Goal: Check status: Check status

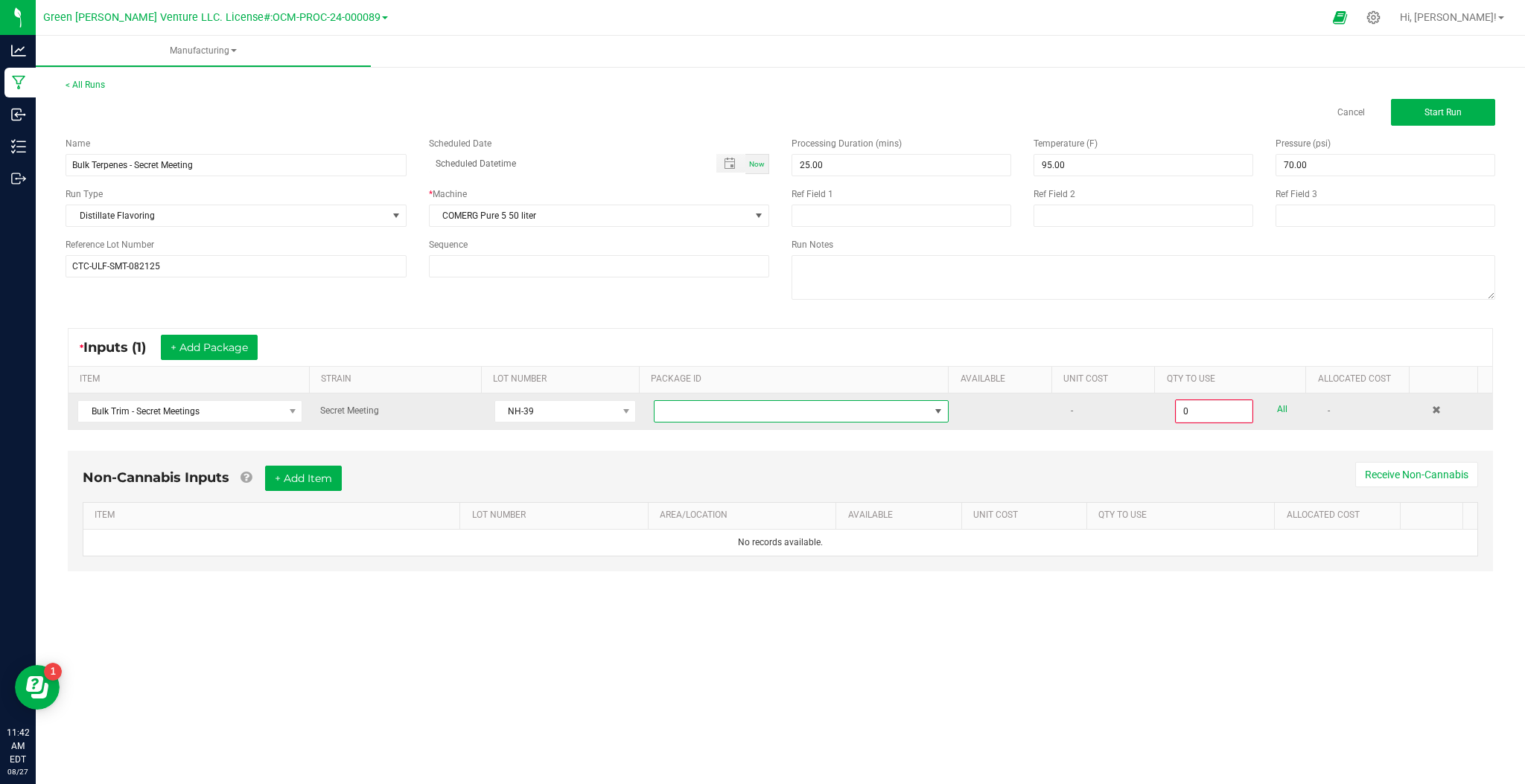
click at [745, 416] on span "NO DATA FOUND" at bounding box center [791, 411] width 274 height 21
click at [725, 414] on span "NO DATA FOUND" at bounding box center [791, 411] width 274 height 21
click at [596, 412] on span "NH-39" at bounding box center [556, 411] width 122 height 21
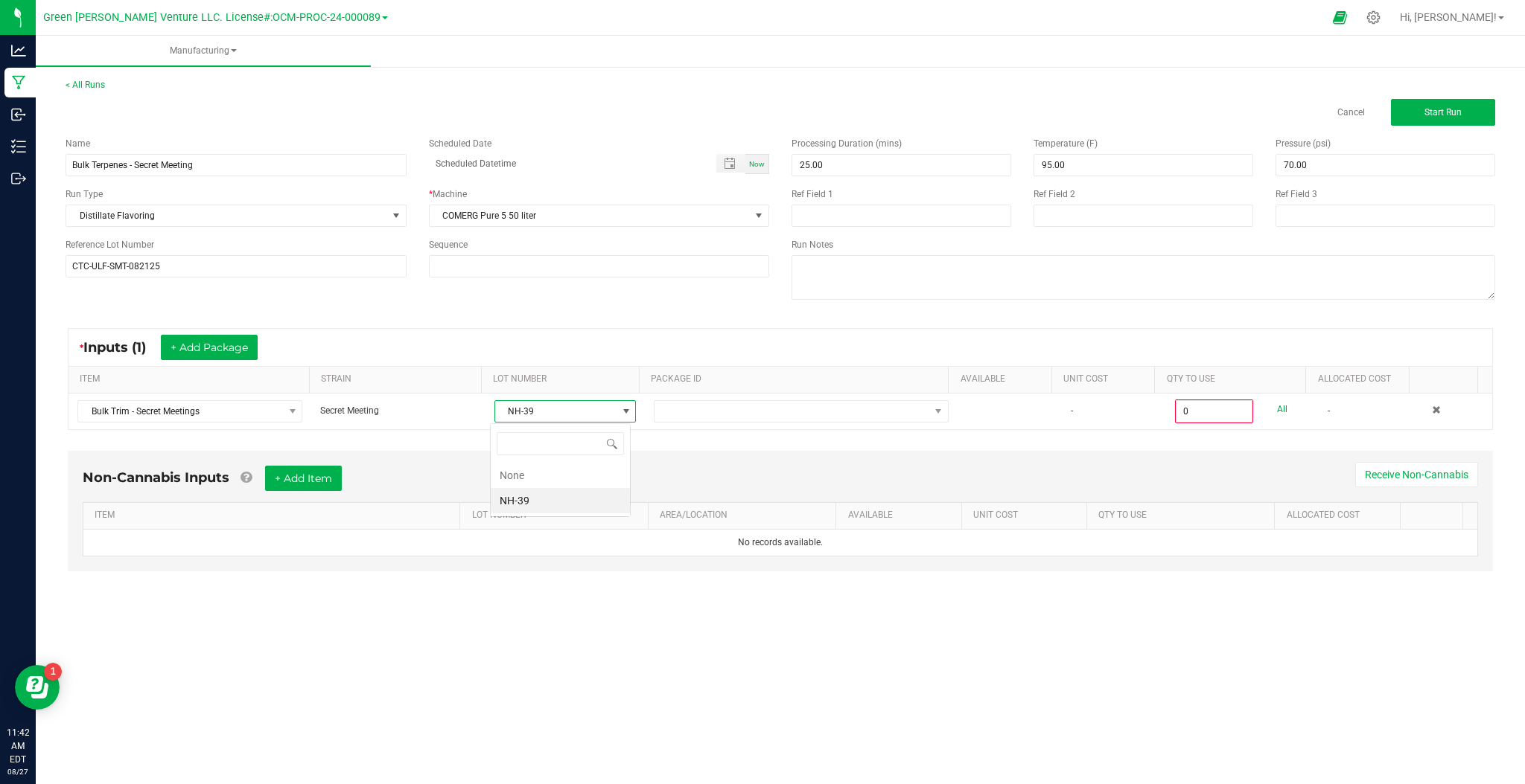
scroll to position [22, 140]
click at [578, 503] on li "NH-39" at bounding box center [560, 501] width 139 height 25
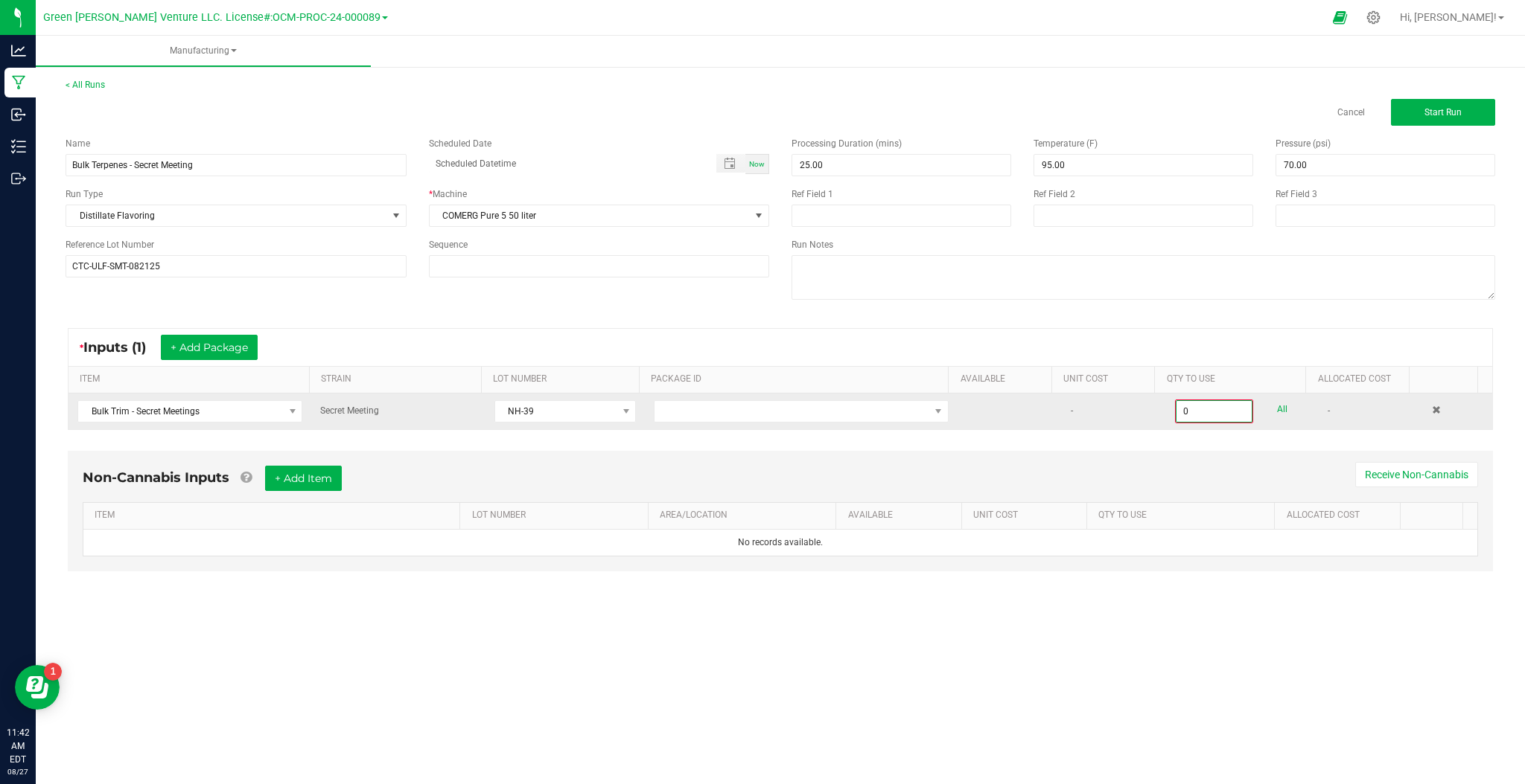
click at [1194, 416] on input "0" at bounding box center [1214, 411] width 76 height 21
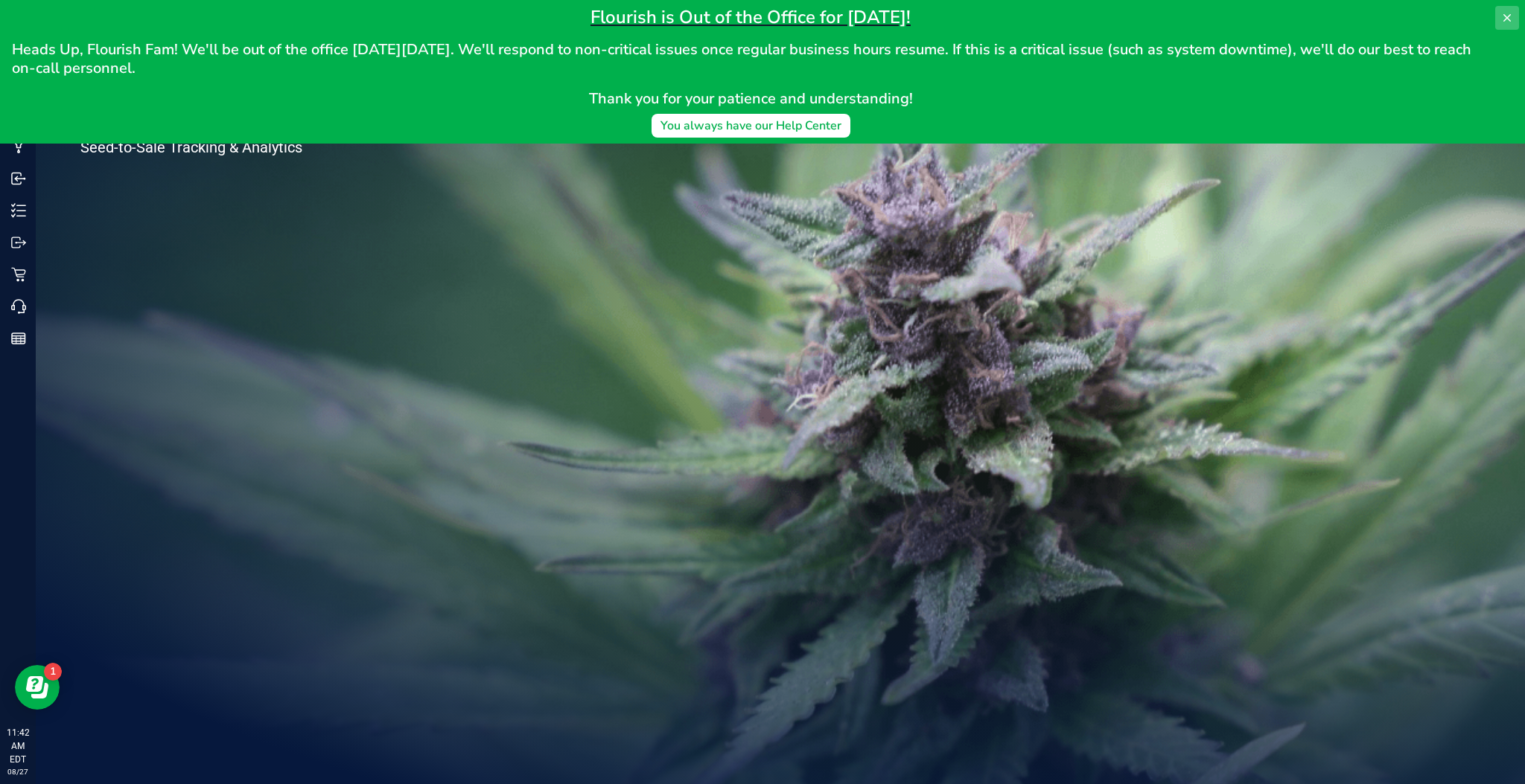
click at [1510, 22] on icon at bounding box center [1507, 17] width 12 height 12
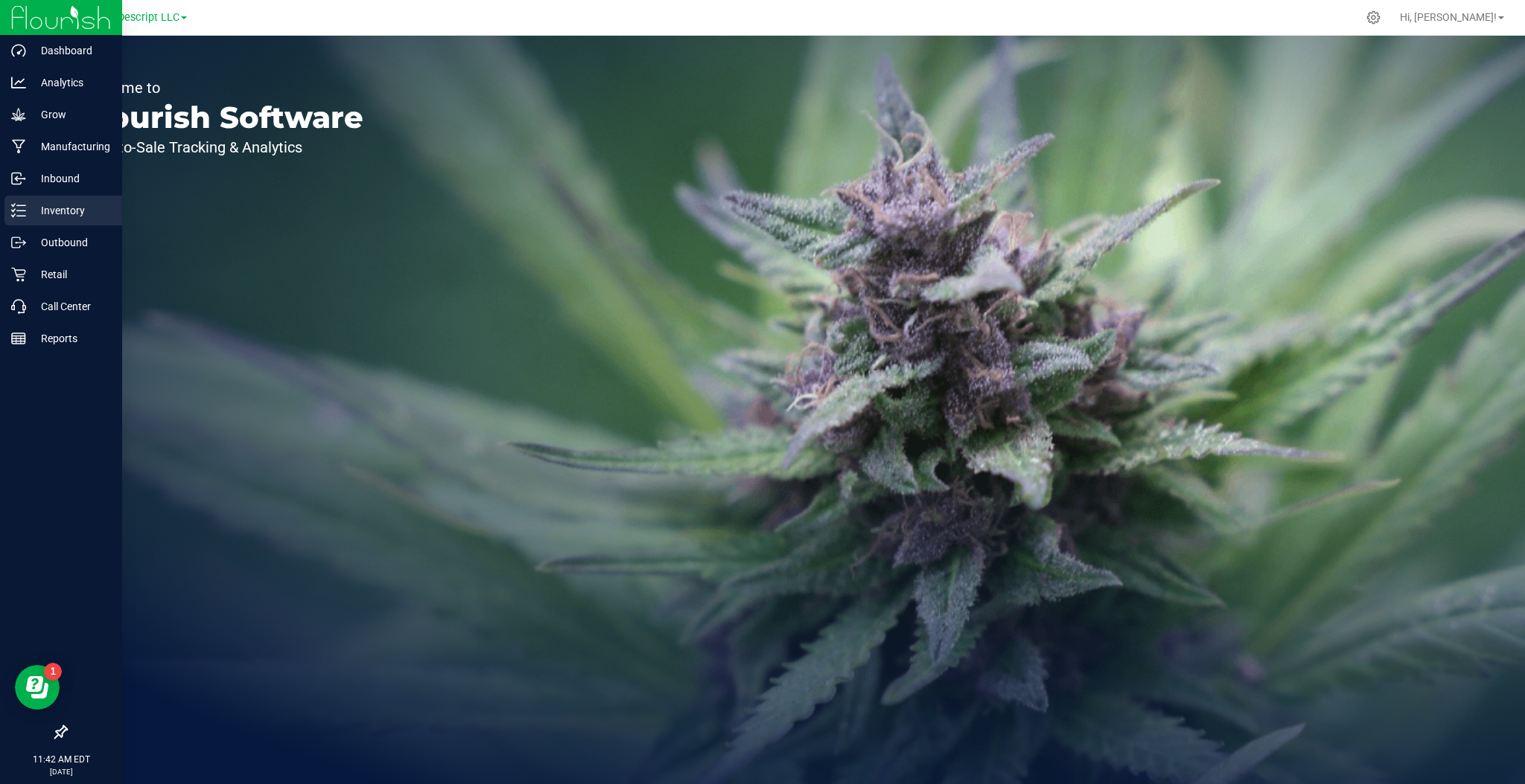
click at [67, 220] on div "Inventory" at bounding box center [63, 210] width 118 height 30
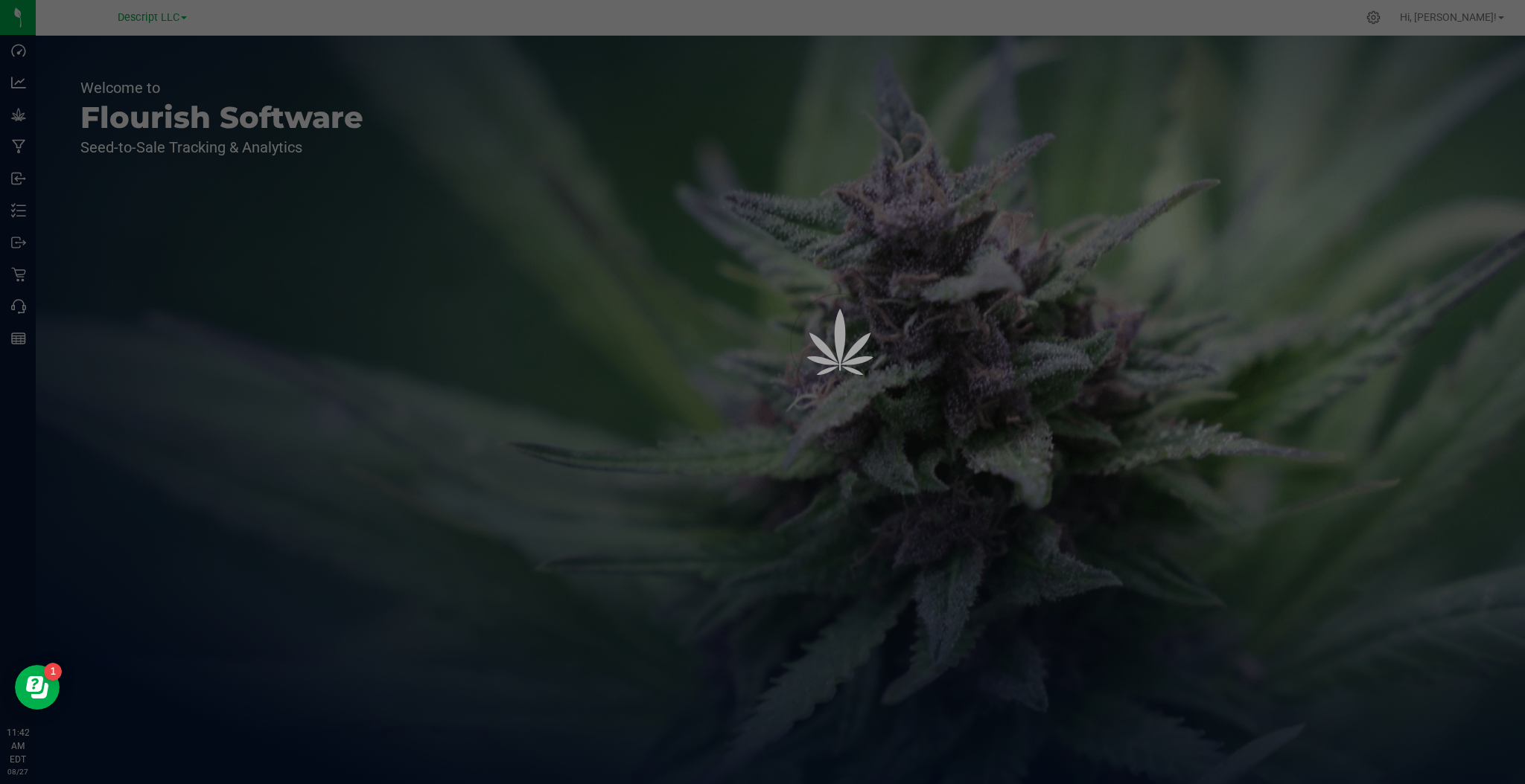
click at [135, 9] on div at bounding box center [762, 392] width 1525 height 784
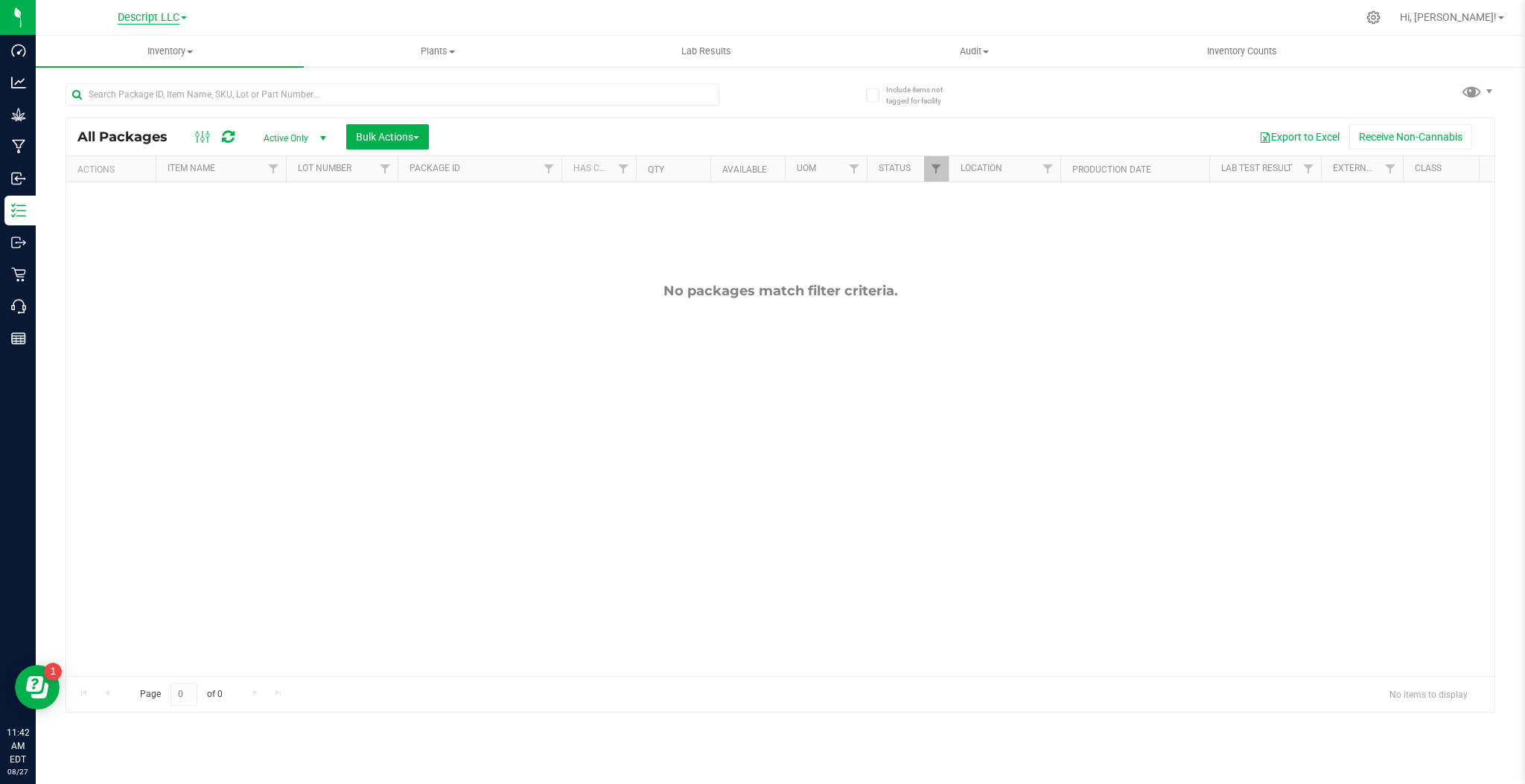
click at [143, 18] on span "Descript LLC" at bounding box center [149, 17] width 62 height 13
click at [177, 72] on link "Green [PERSON_NAME] Venture LLC. License#:OCM-PROC-24-000089" at bounding box center [152, 72] width 217 height 20
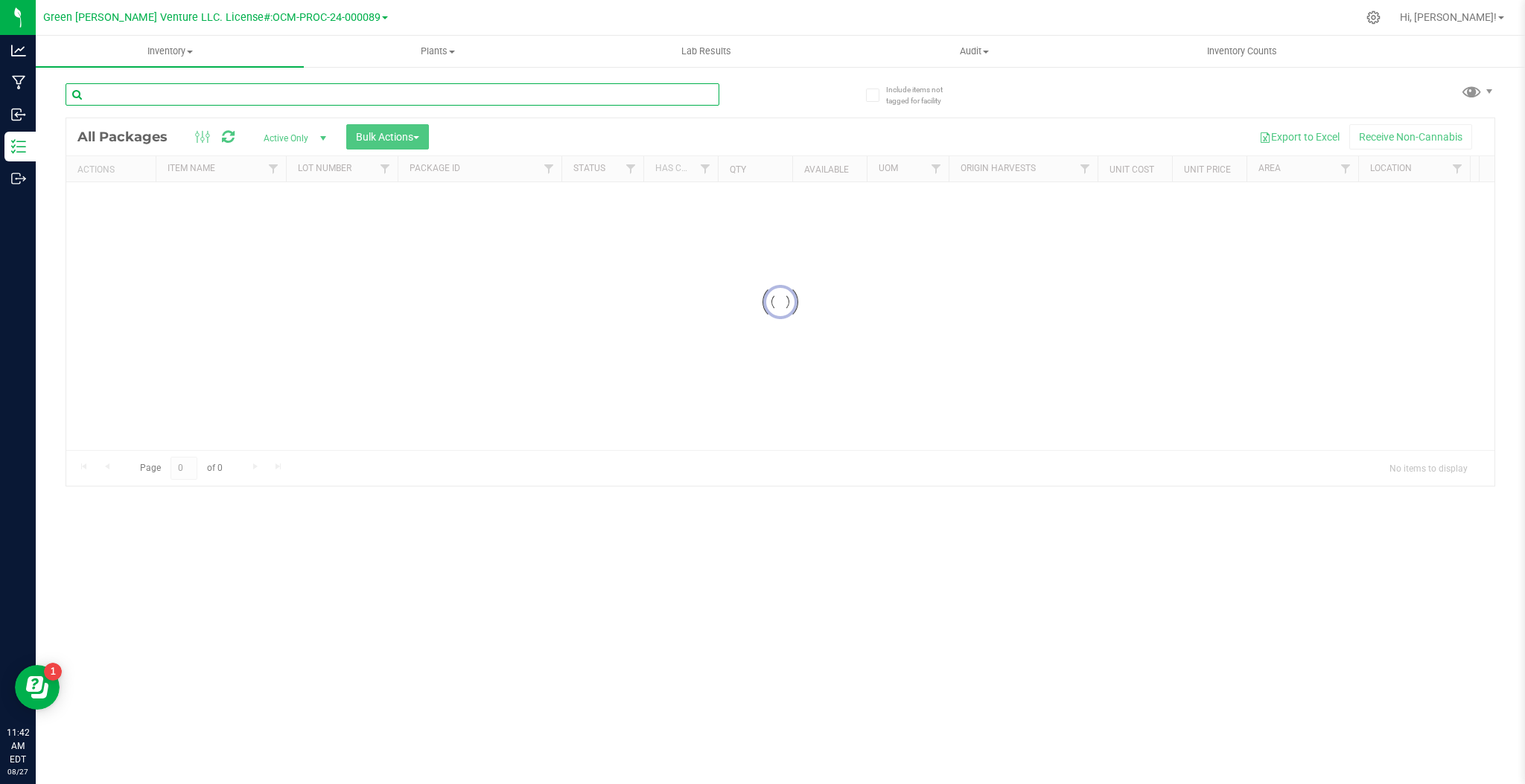
click at [233, 91] on input "text" at bounding box center [392, 94] width 653 height 22
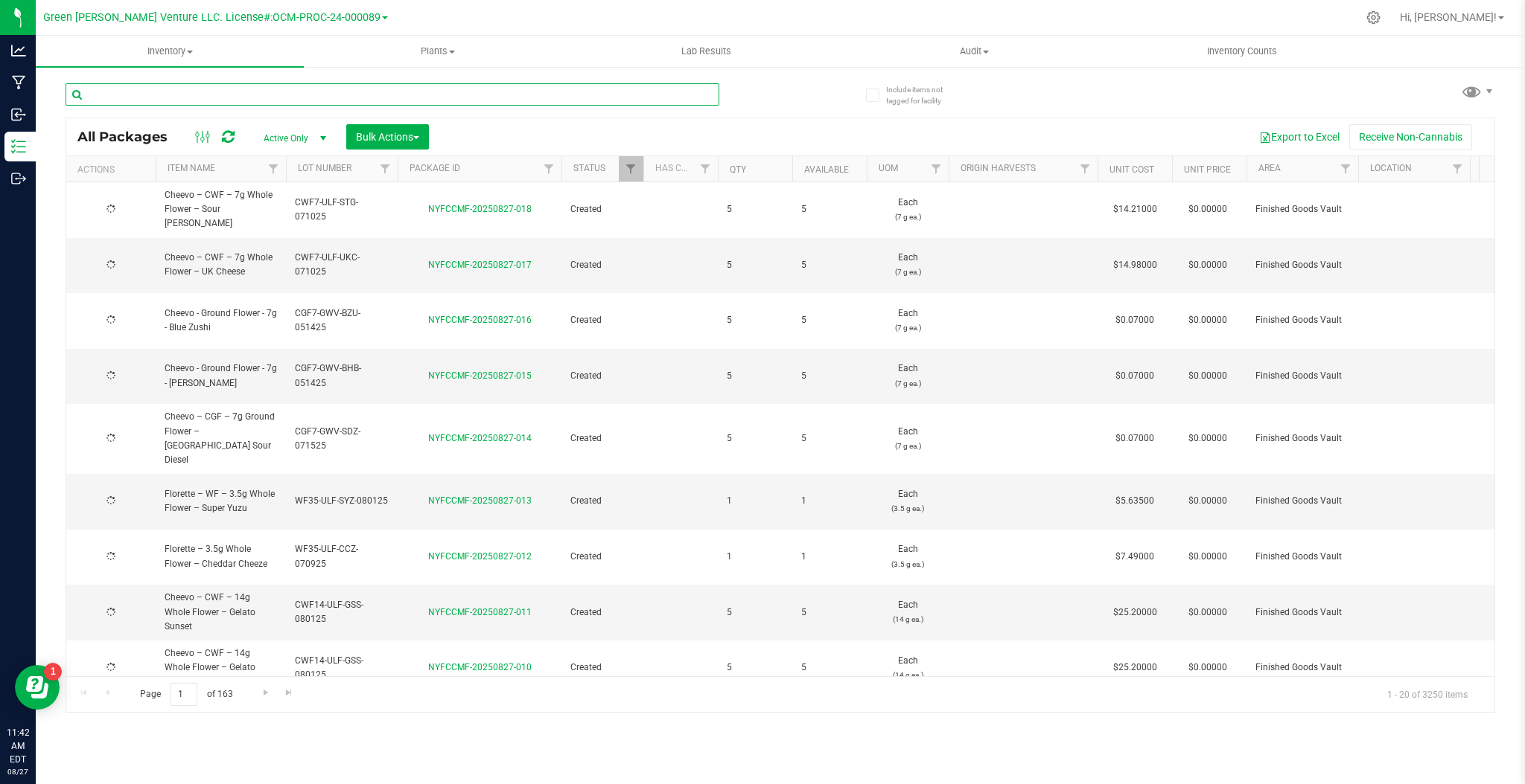
type input "s"
type input "2025-08-22"
type input "2026-06-19"
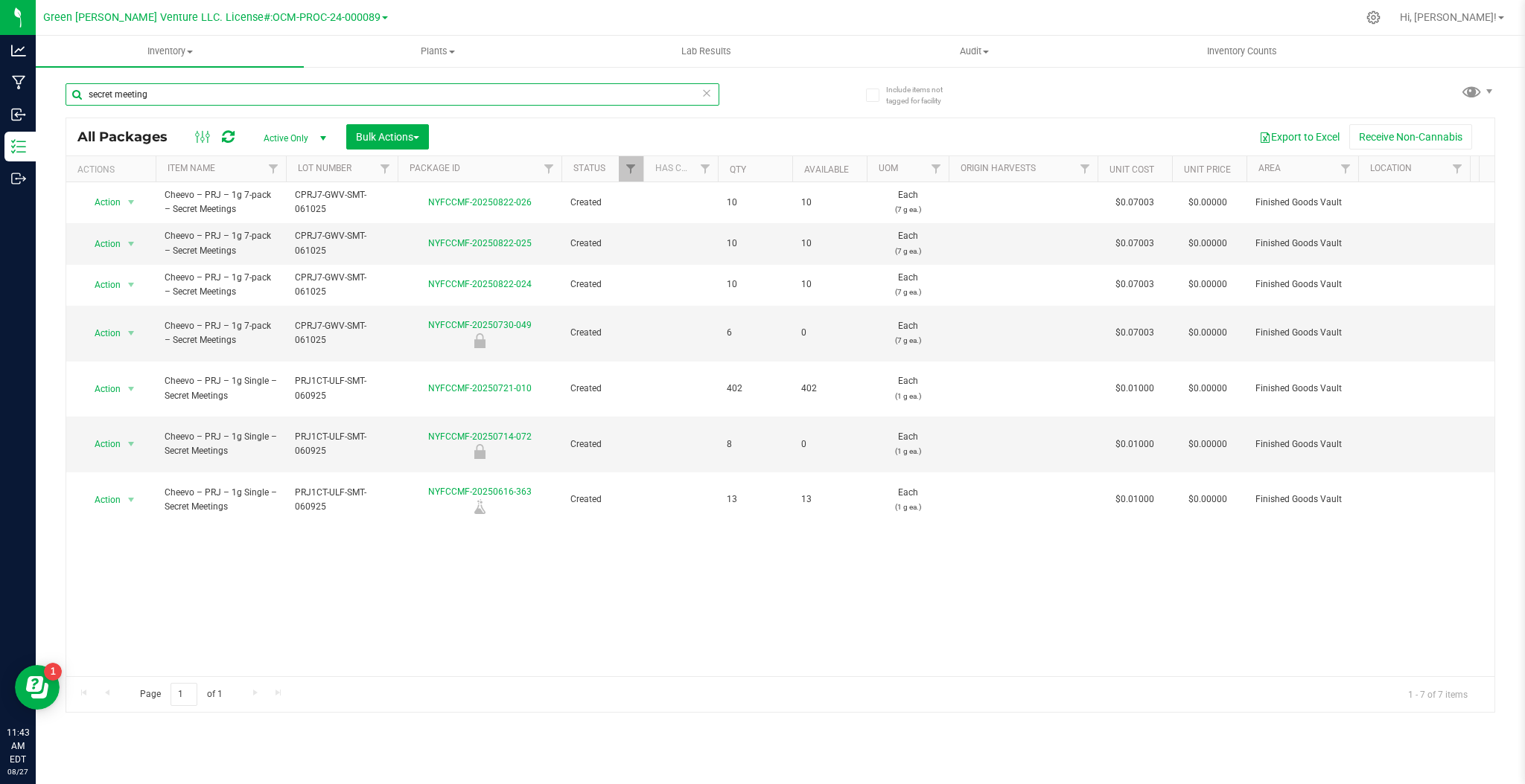
type input "secret meeting"
click at [301, 149] on div "Active Only Active Only Lab Samples Locked All Bulk Actions Add to manufacturin…" at bounding box center [345, 136] width 189 height 25
click at [307, 129] on span "Active Only" at bounding box center [292, 138] width 82 height 21
click at [273, 226] on li "All" at bounding box center [291, 228] width 80 height 22
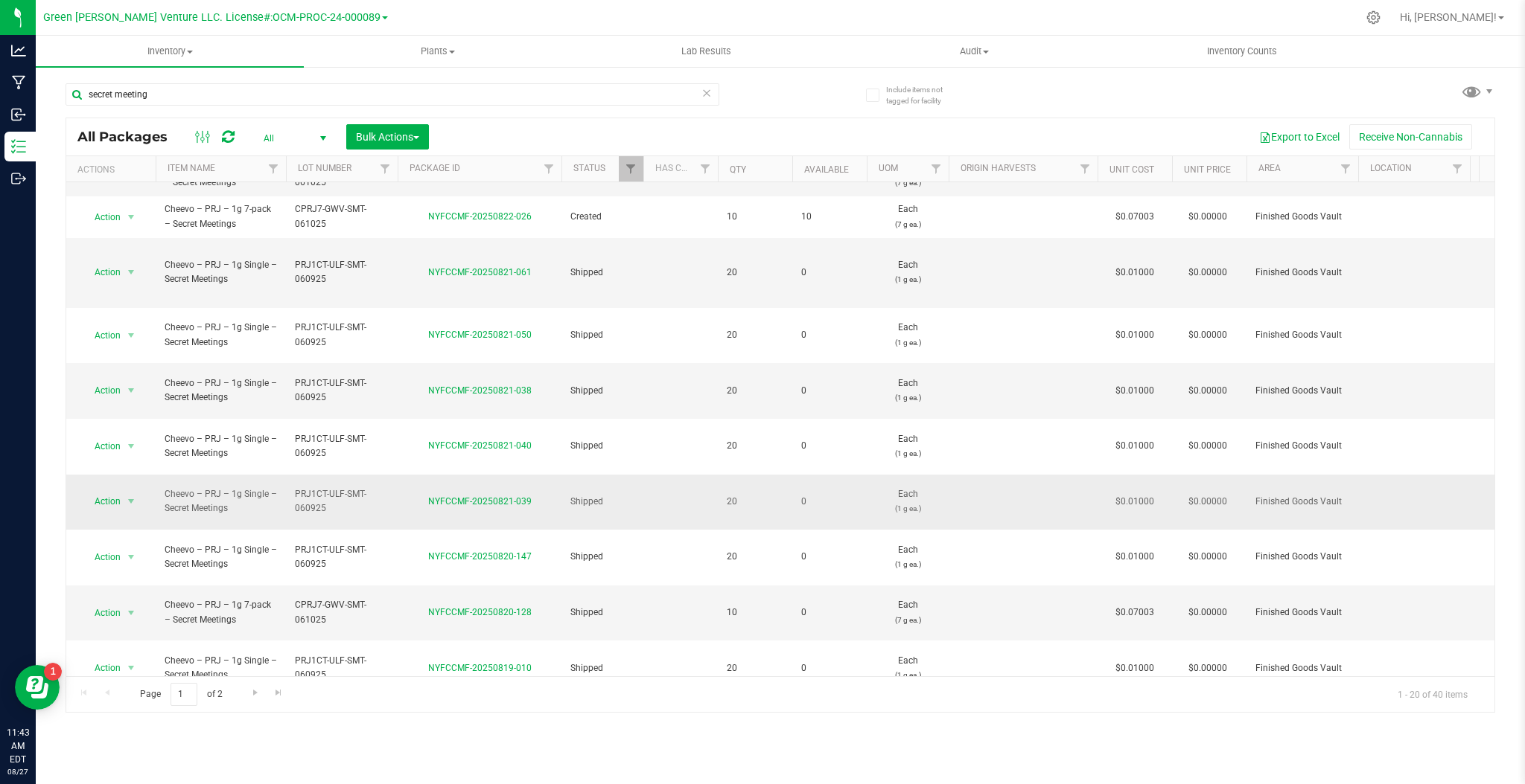
scroll to position [402, 0]
click at [277, 692] on span "Go to the last page" at bounding box center [278, 692] width 12 height 12
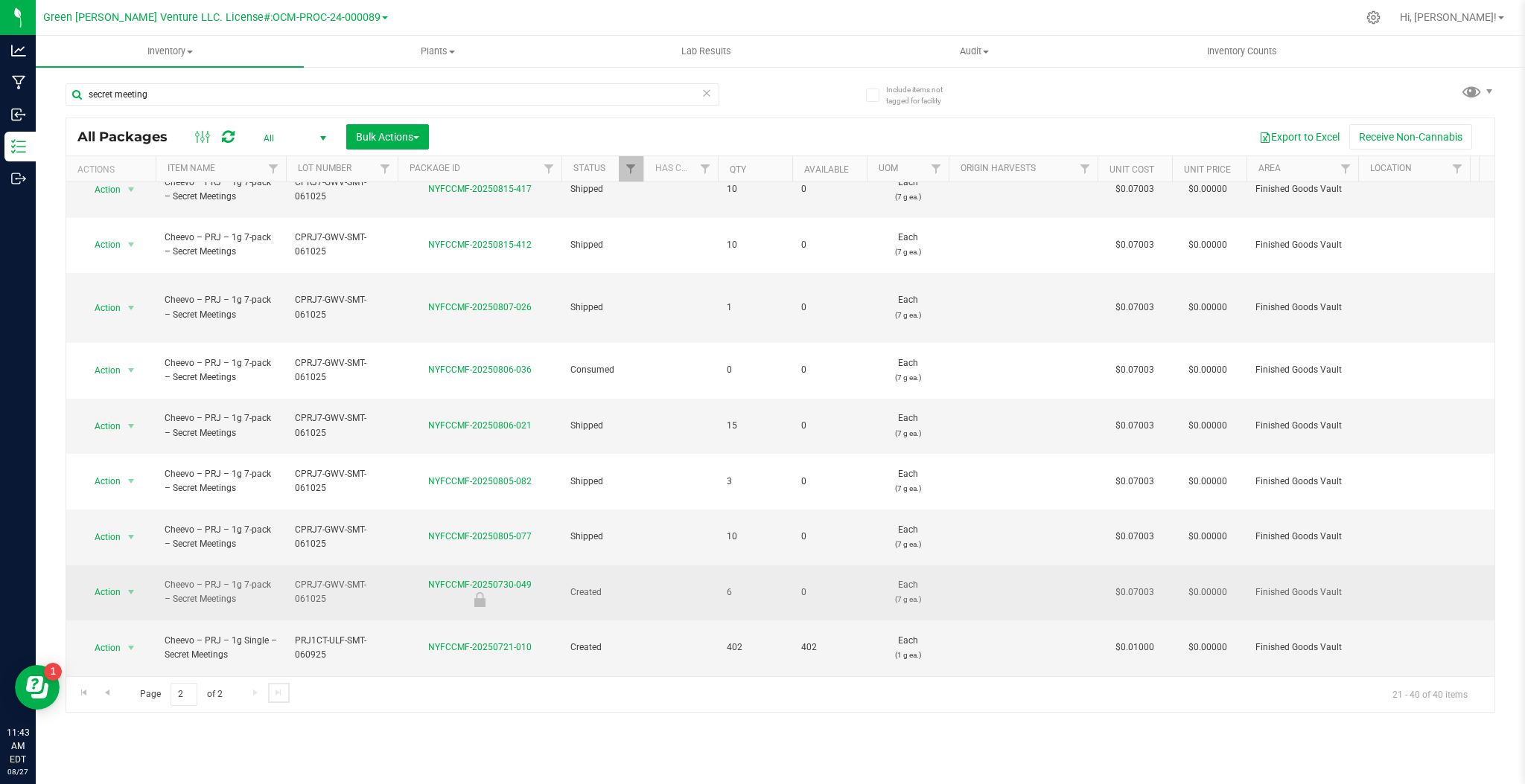
scroll to position [370, 0]
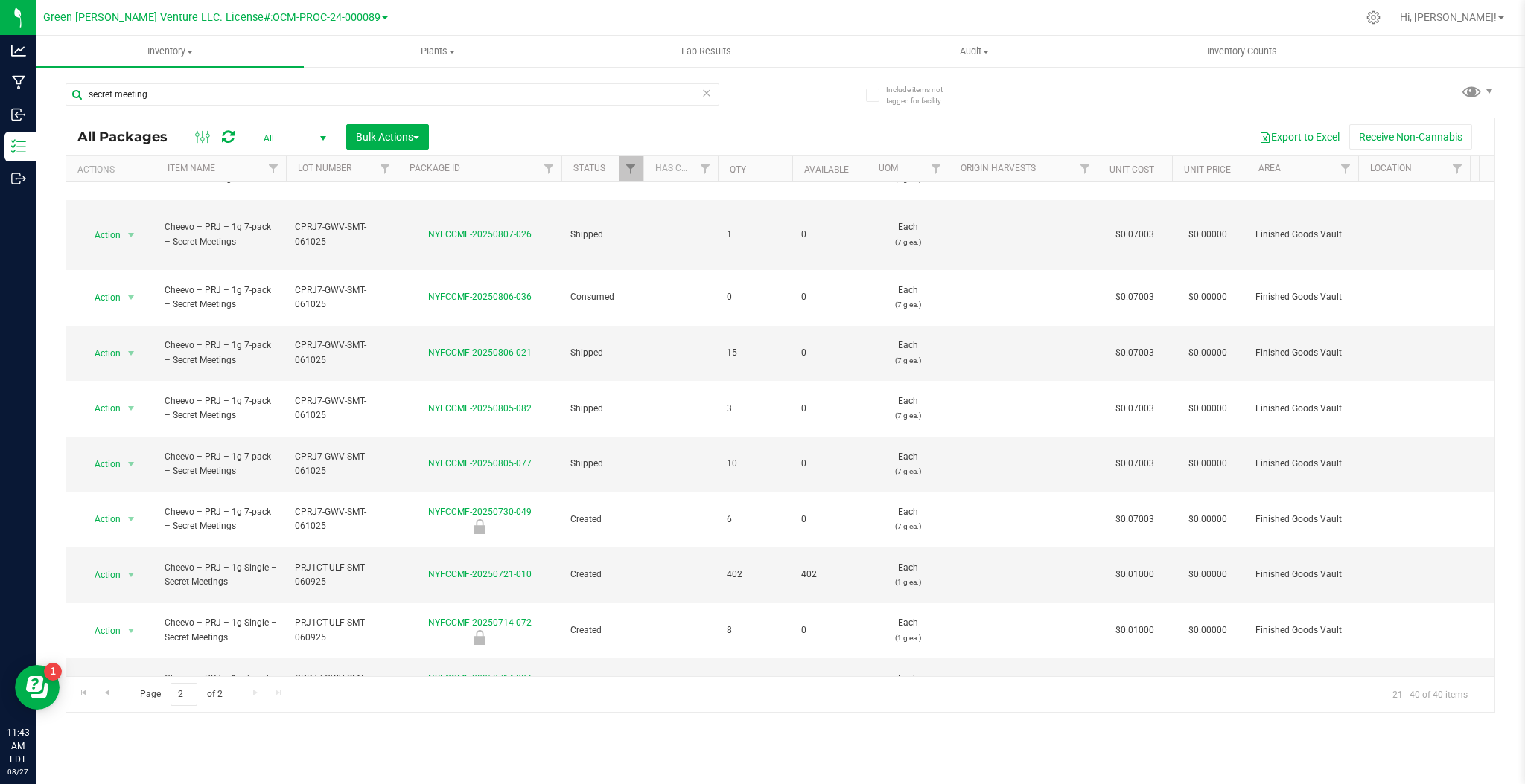
click at [131, 624] on li "See history" at bounding box center [129, 618] width 96 height 22
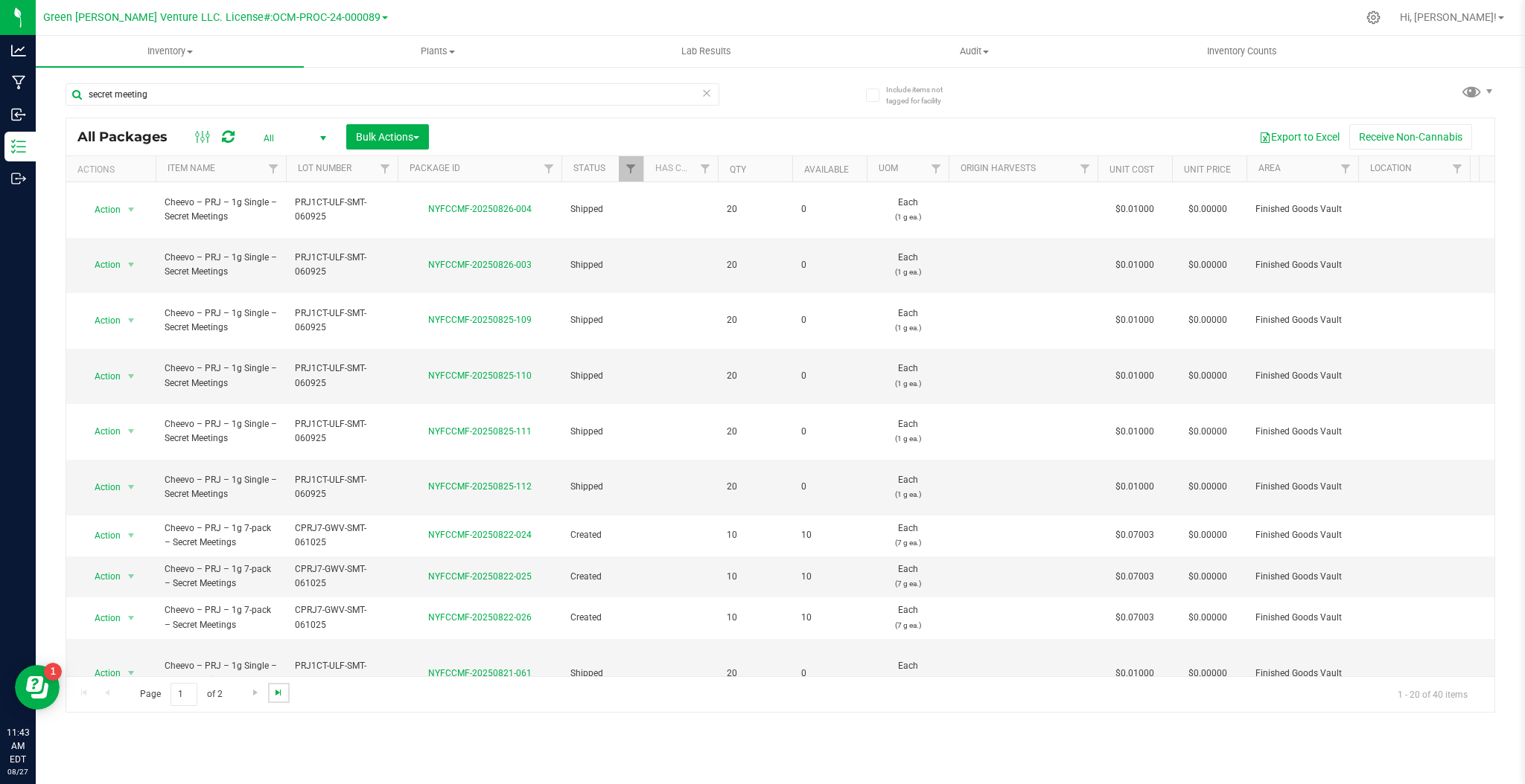
click at [274, 691] on span "Go to the last page" at bounding box center [278, 692] width 12 height 12
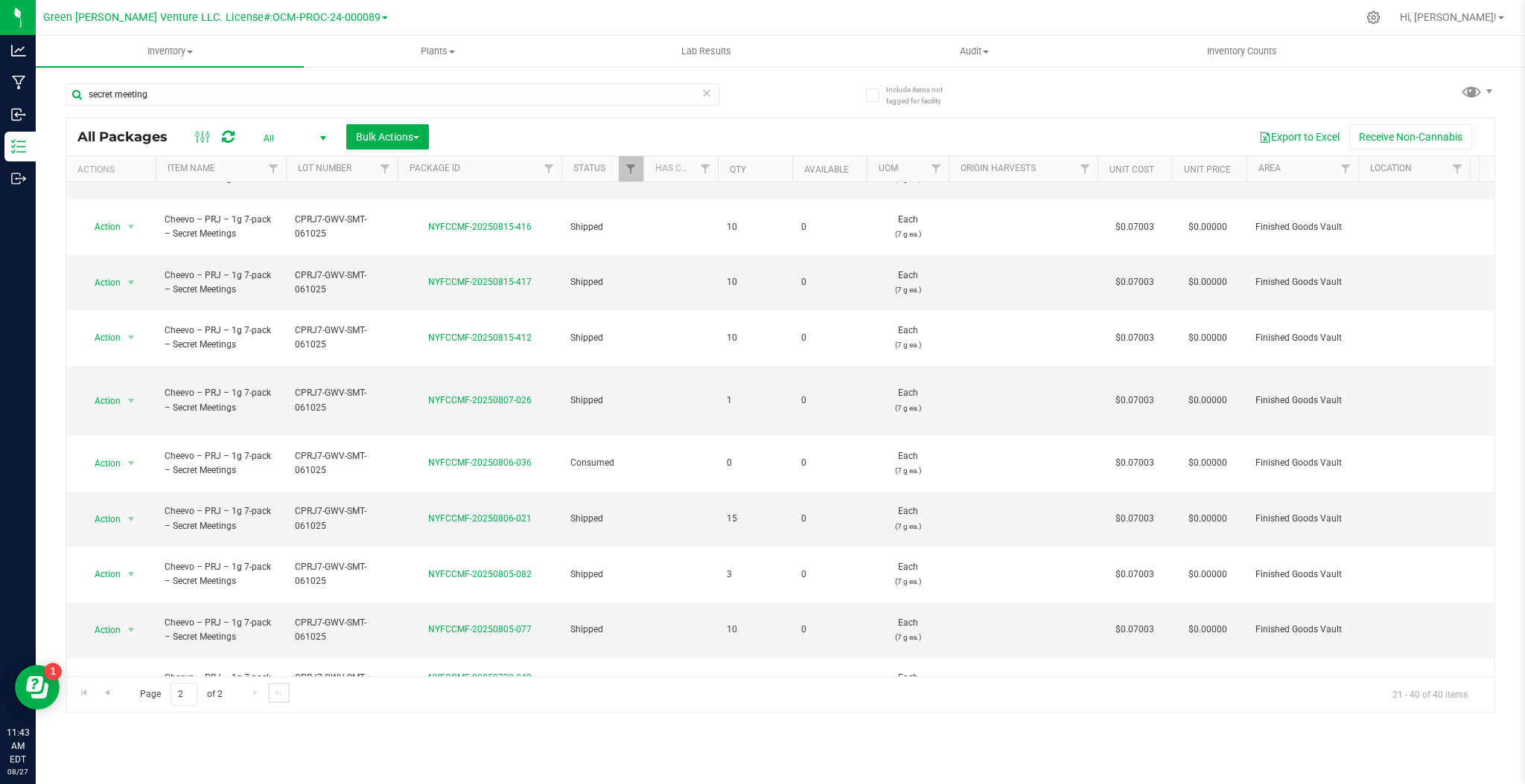
scroll to position [370, 0]
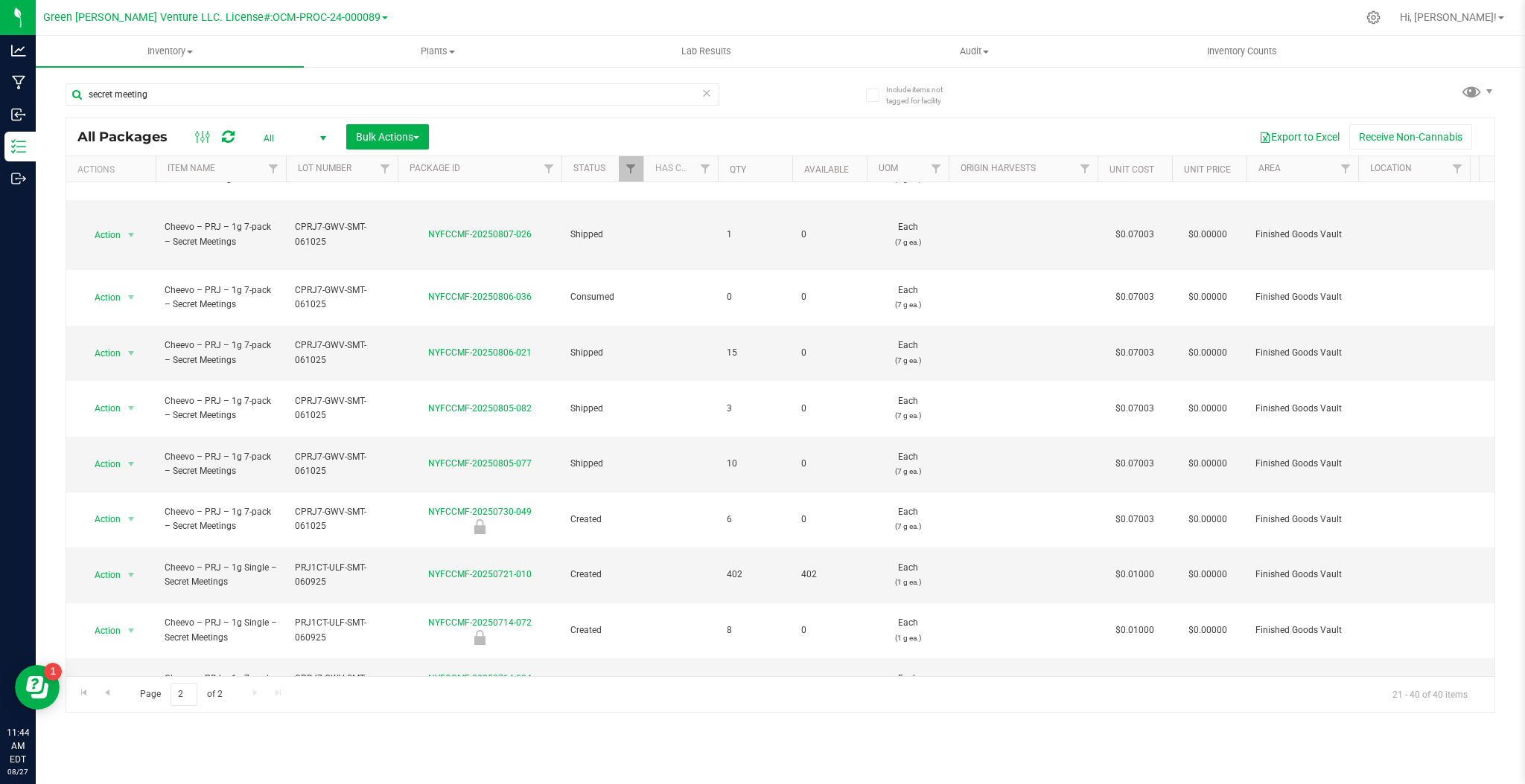
click at [131, 625] on li "See history" at bounding box center [129, 618] width 96 height 22
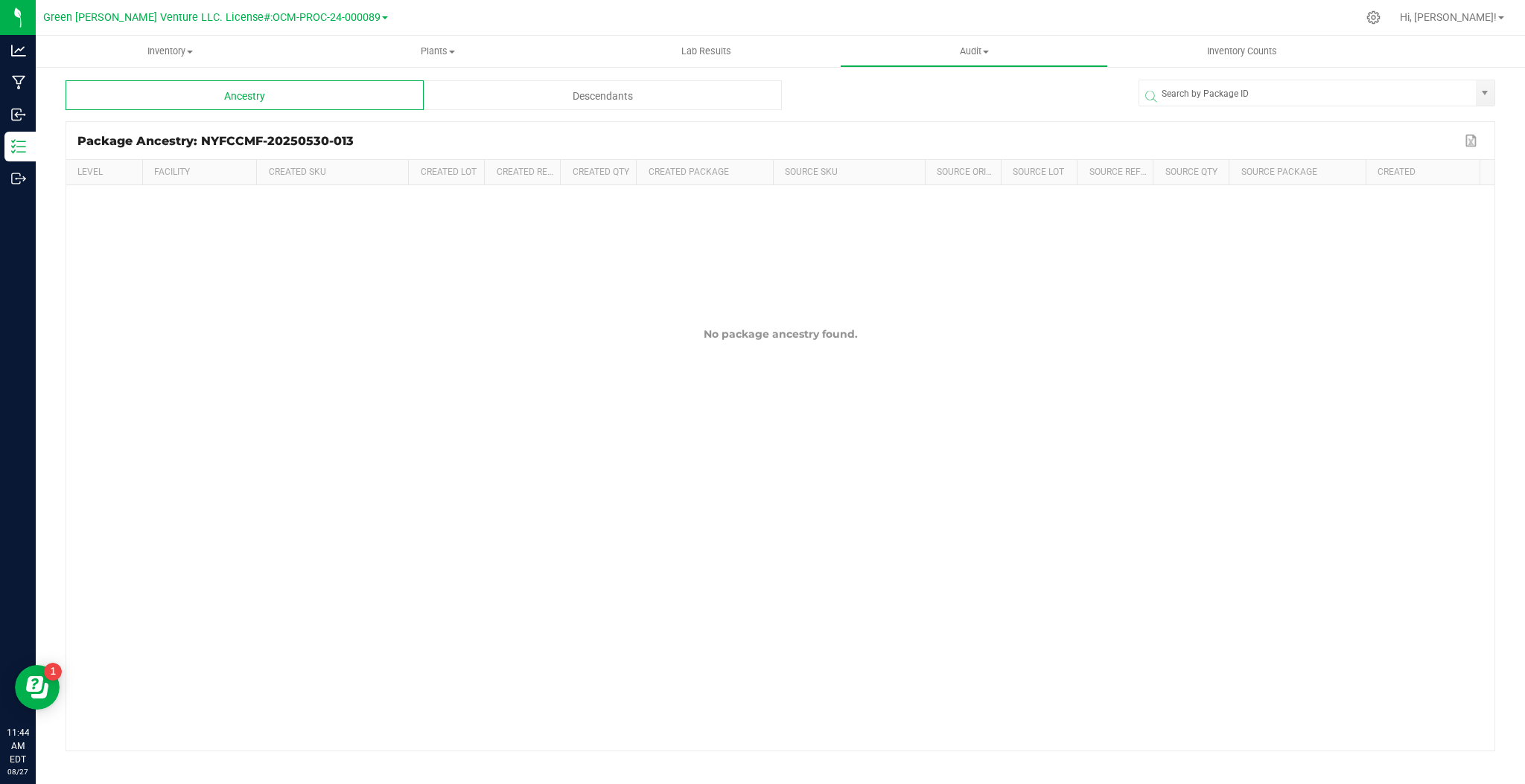
click at [484, 94] on div "Descendants" at bounding box center [603, 95] width 358 height 30
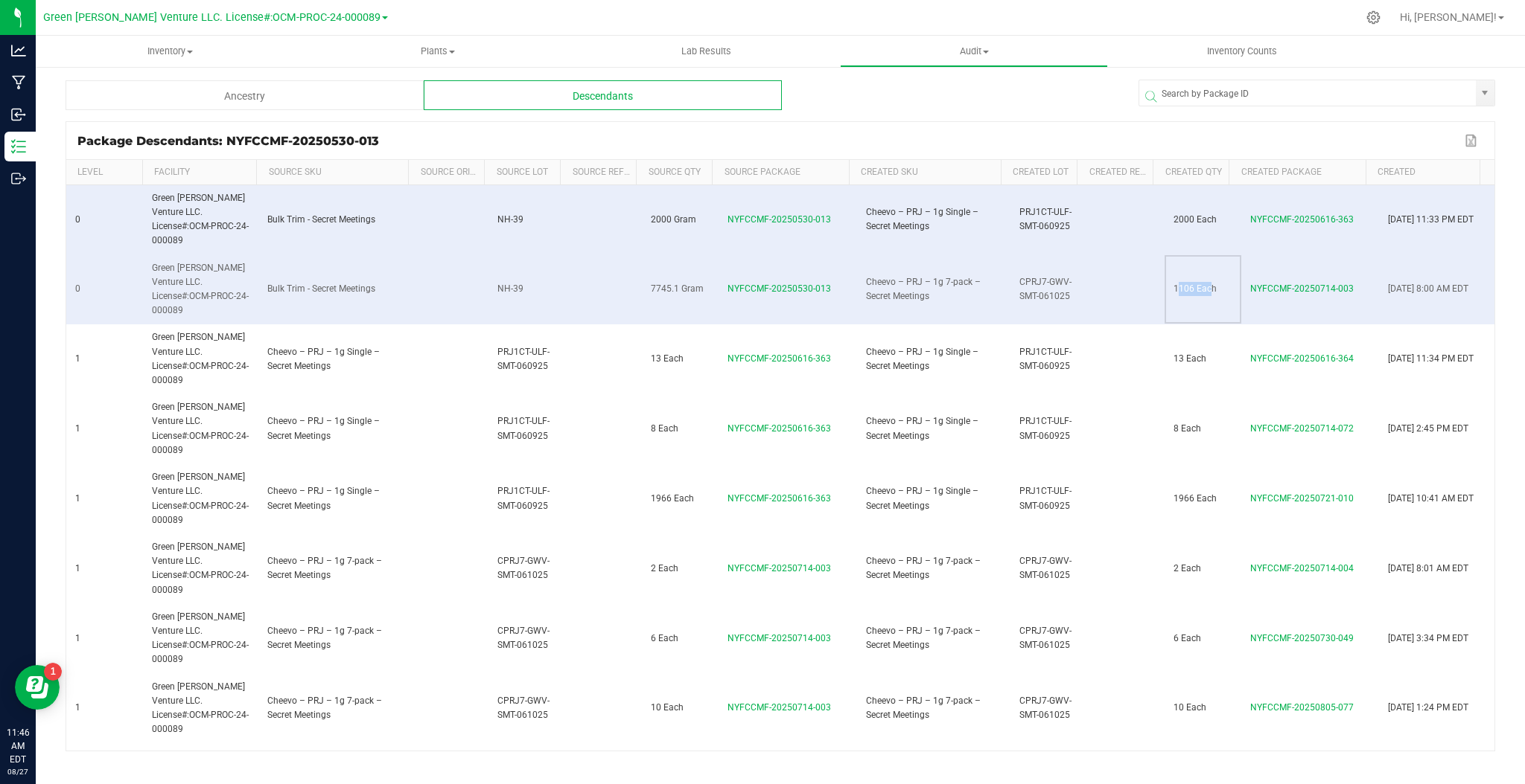
drag, startPoint x: 1160, startPoint y: 270, endPoint x: 1194, endPoint y: 266, distance: 34.2
click at [1192, 266] on td "1106 Each" at bounding box center [1203, 290] width 77 height 70
click at [1117, 287] on td at bounding box center [1125, 290] width 77 height 70
click at [1241, 285] on td "NYFCCMF-20250714-003" at bounding box center [1310, 290] width 139 height 70
click at [1165, 287] on td "1106 Each" at bounding box center [1203, 290] width 77 height 70
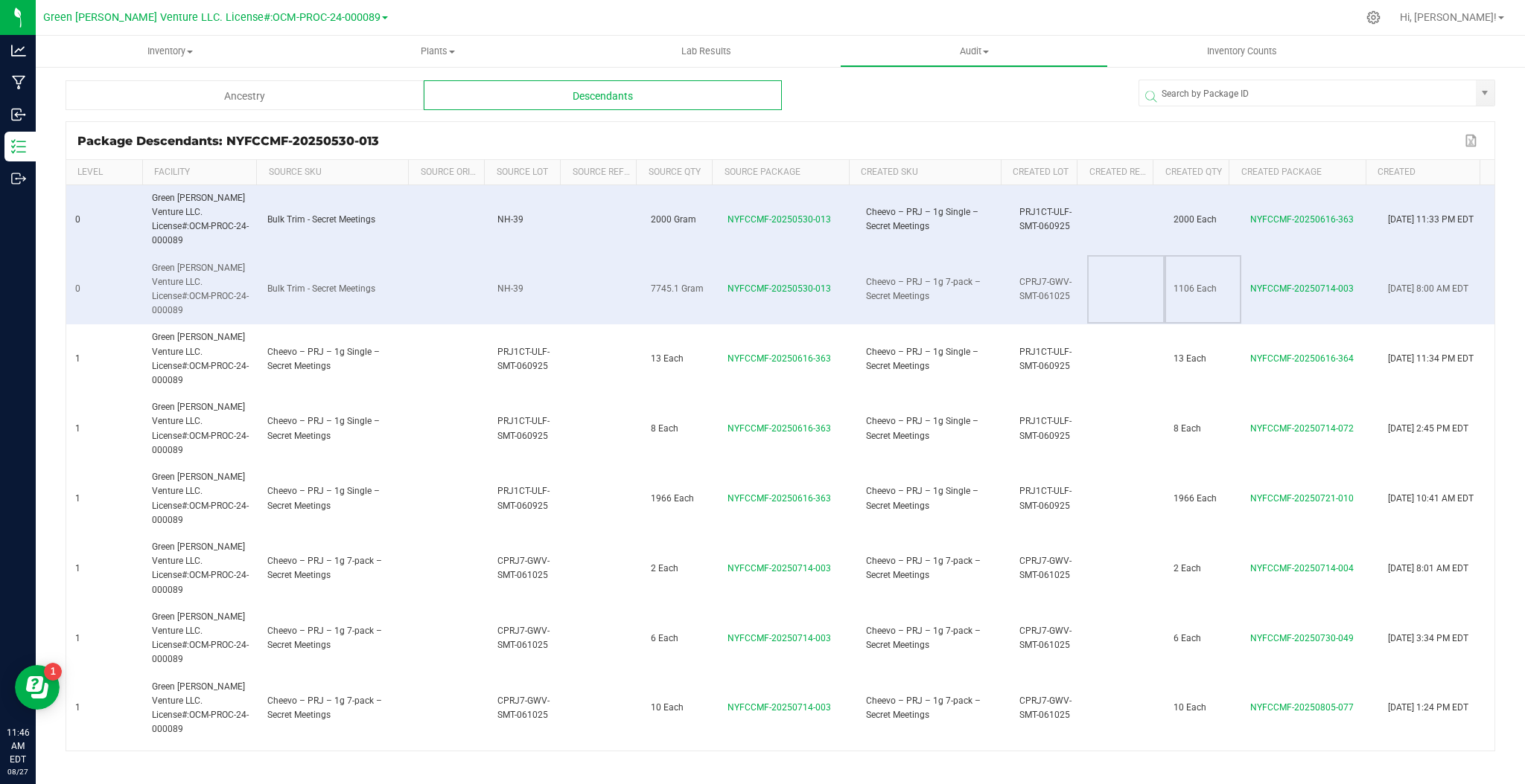
click at [1128, 289] on td at bounding box center [1125, 290] width 77 height 70
click at [314, 111] on package-history-ngx "Ancestry Descendants Package Descendants: NYFCCMF-20250530-013 Export to Excel …" at bounding box center [780, 415] width 1429 height 671
click at [314, 106] on div "Ancestry" at bounding box center [244, 95] width 358 height 30
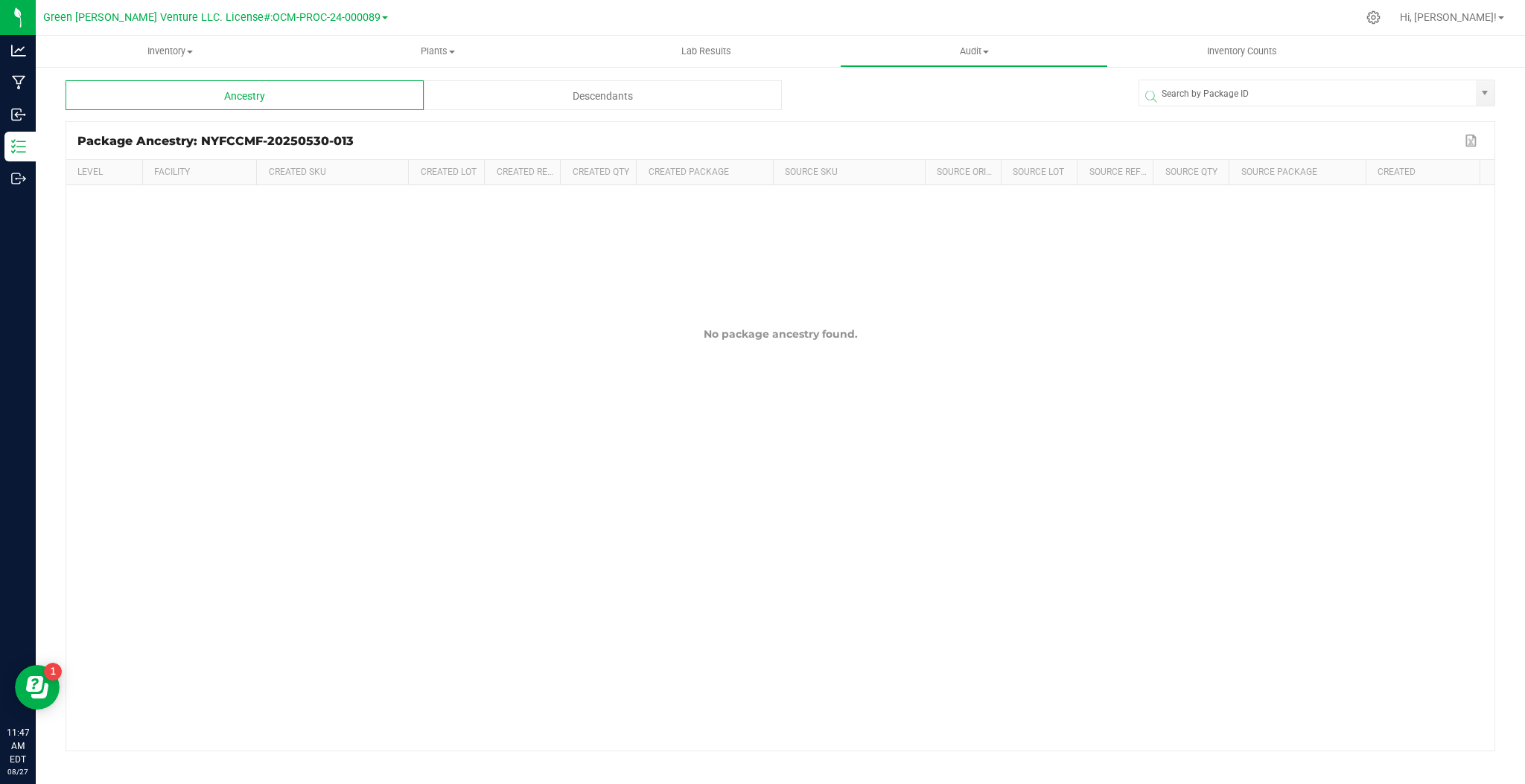
click at [611, 93] on div "Descendants" at bounding box center [603, 95] width 358 height 30
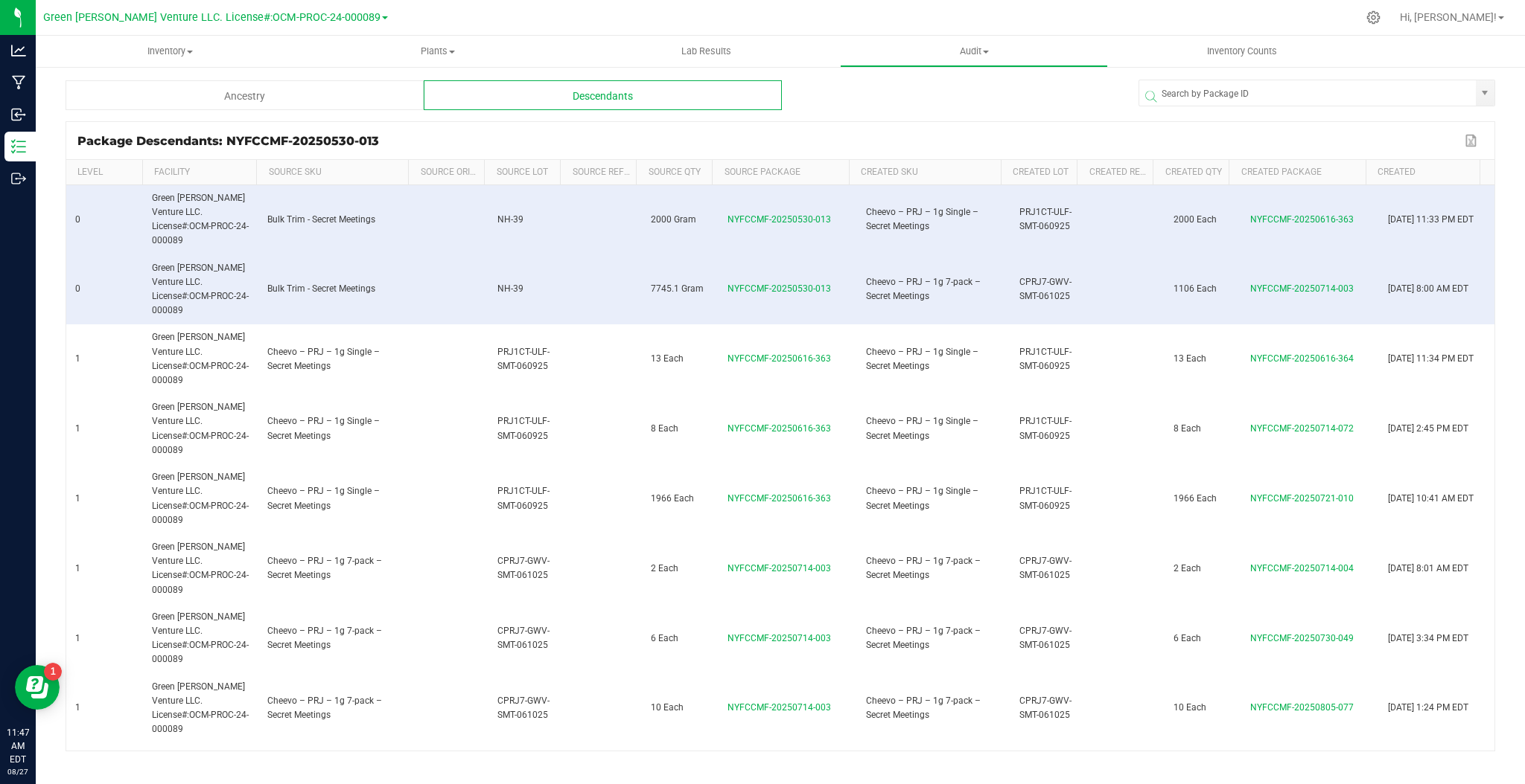
click at [970, 128] on div "Package Descendants: NYFCCMF-20250530-013 Export to Excel" at bounding box center [780, 140] width 1428 height 37
click at [517, 214] on span "NH-39" at bounding box center [510, 219] width 26 height 11
click at [509, 214] on span "NH-39" at bounding box center [510, 219] width 26 height 11
click at [490, 215] on td "NH-39" at bounding box center [527, 220] width 77 height 70
click at [280, 102] on div "Ancestry" at bounding box center [244, 95] width 358 height 30
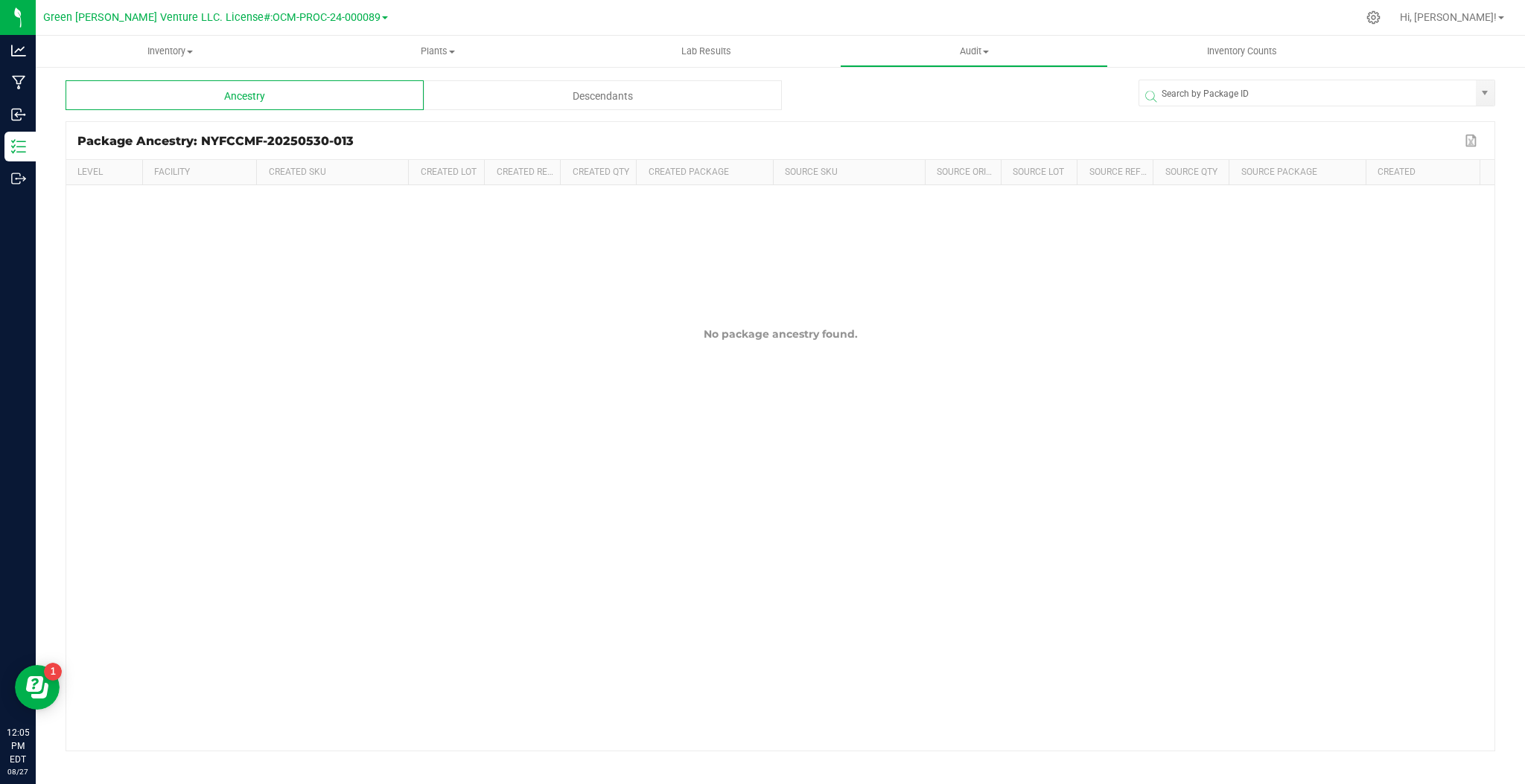
click at [495, 93] on div "Descendants" at bounding box center [603, 95] width 358 height 30
